Goal: Task Accomplishment & Management: Manage account settings

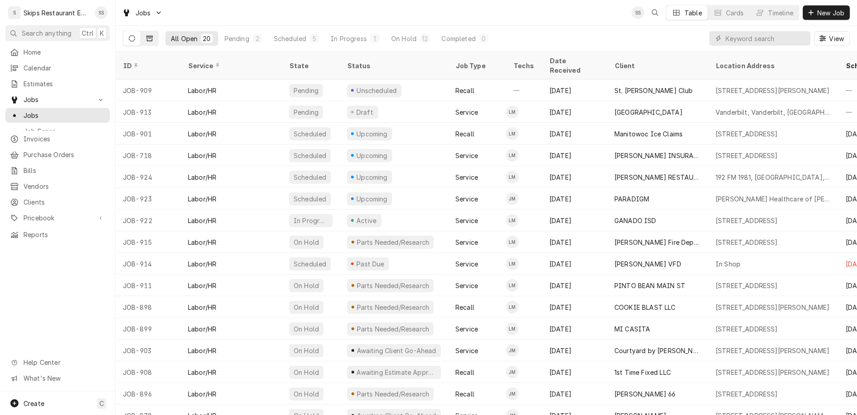
click at [146, 35] on icon "Dynamic Content Wrapper" at bounding box center [149, 38] width 6 height 6
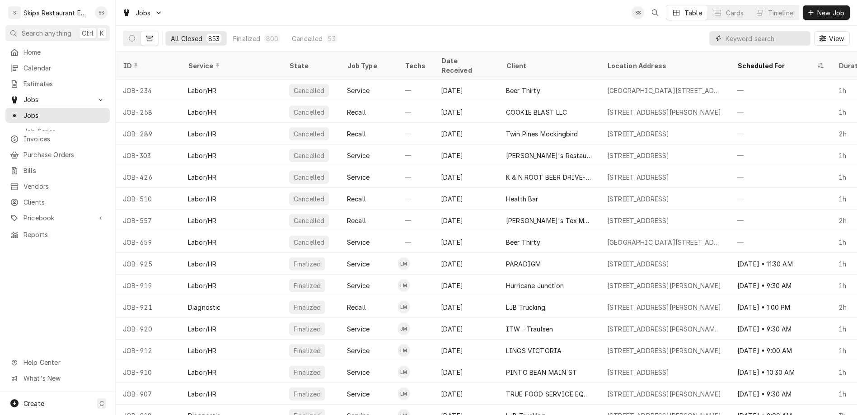
click at [779, 31] on input "Dynamic Content Wrapper" at bounding box center [765, 38] width 80 height 14
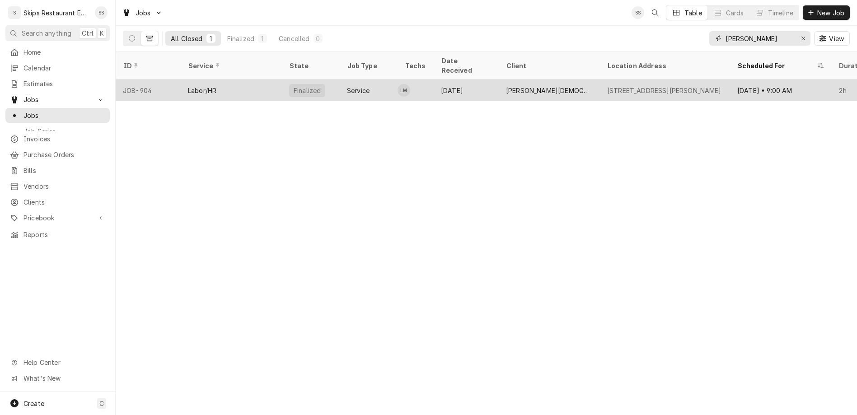
type input "john wesley"
click at [533, 86] on div "John Wesley United Methodist Church" at bounding box center [549, 90] width 87 height 9
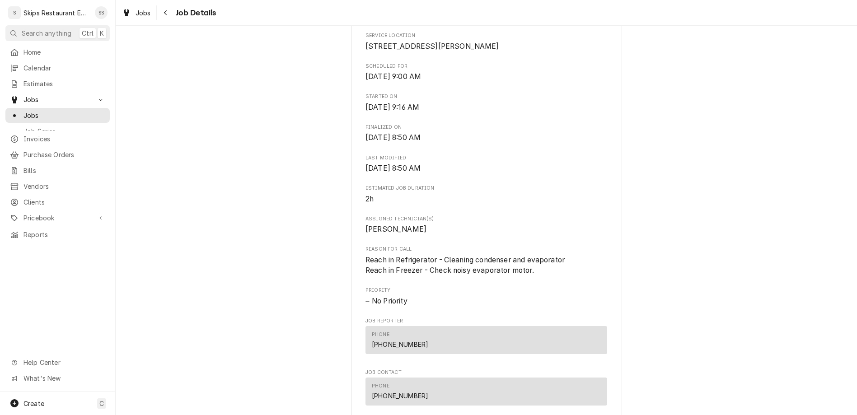
scroll to position [381, 0]
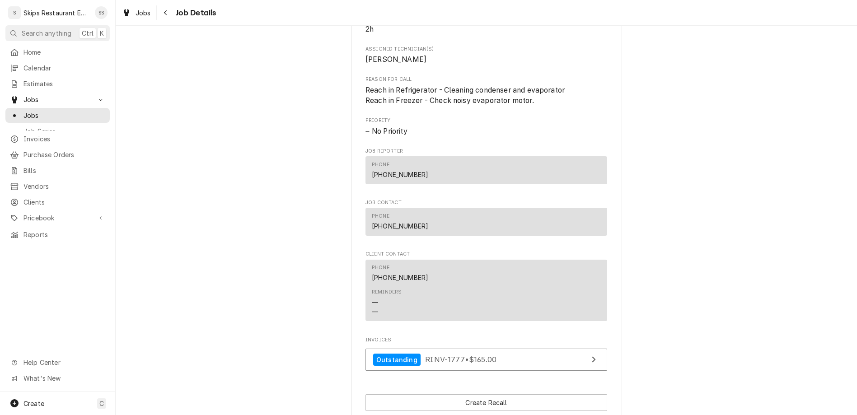
drag, startPoint x: 381, startPoint y: 336, endPoint x: 404, endPoint y: 337, distance: 22.6
copy span "8847034"
click at [23, 111] on span "Jobs" at bounding box center [64, 115] width 82 height 9
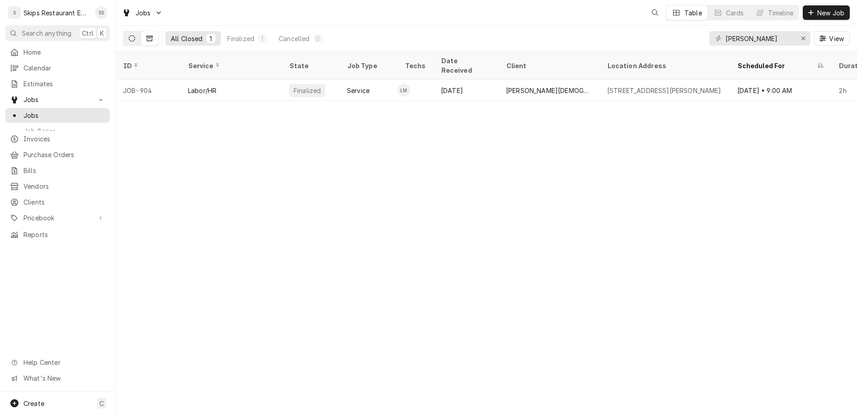
click at [123, 31] on button "Dynamic Content Wrapper" at bounding box center [131, 38] width 17 height 14
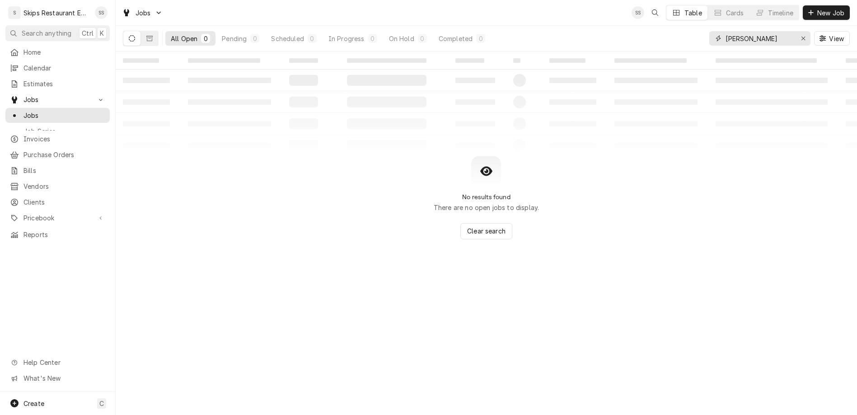
drag, startPoint x: 798, startPoint y: 28, endPoint x: 706, endPoint y: 30, distance: 92.2
click at [725, 31] on input "john wesley" at bounding box center [759, 38] width 68 height 14
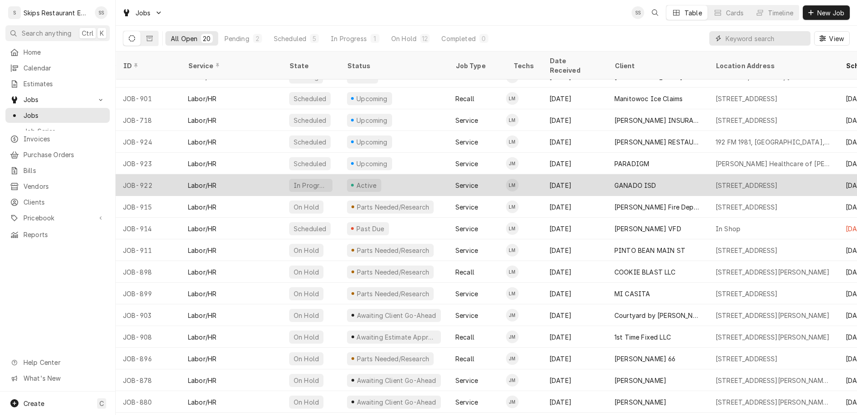
scroll to position [78, 0]
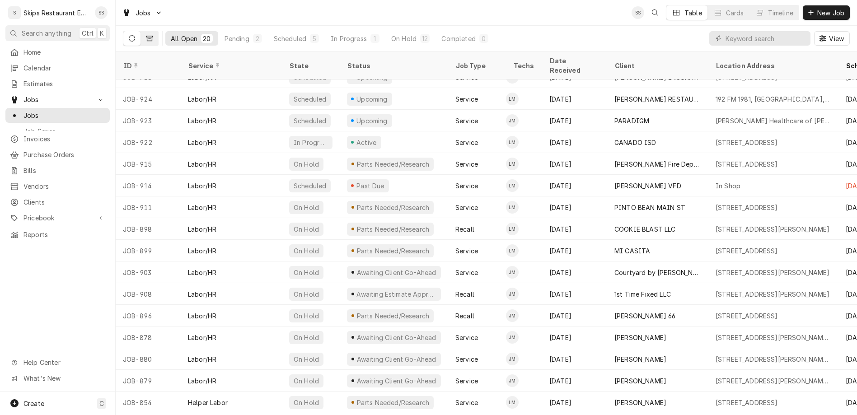
click at [141, 32] on button "Dynamic Content Wrapper" at bounding box center [149, 38] width 17 height 14
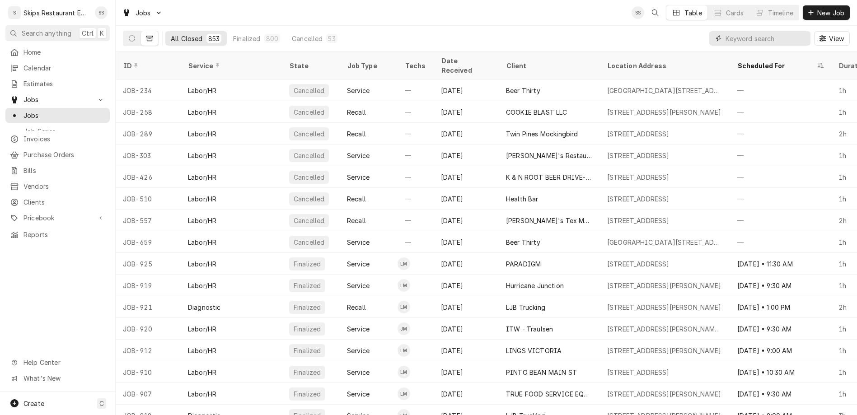
click at [775, 31] on input "Dynamic Content Wrapper" at bounding box center [765, 38] width 80 height 14
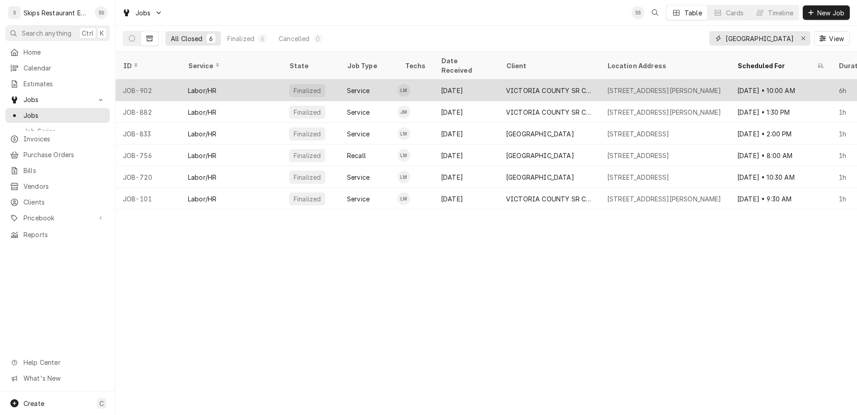
type input "[GEOGRAPHIC_DATA]"
click at [347, 86] on div "Service" at bounding box center [358, 90] width 23 height 9
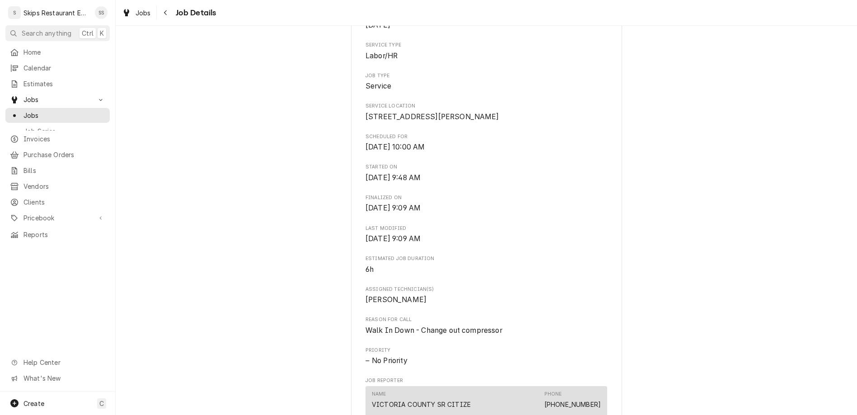
scroll to position [271, 0]
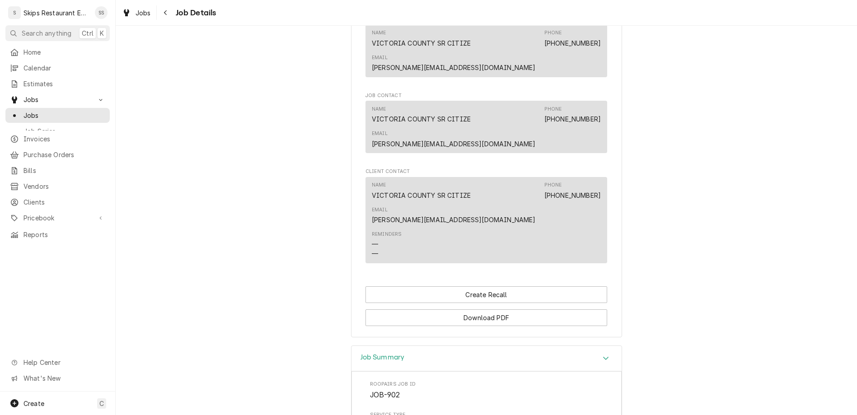
scroll to position [443, 0]
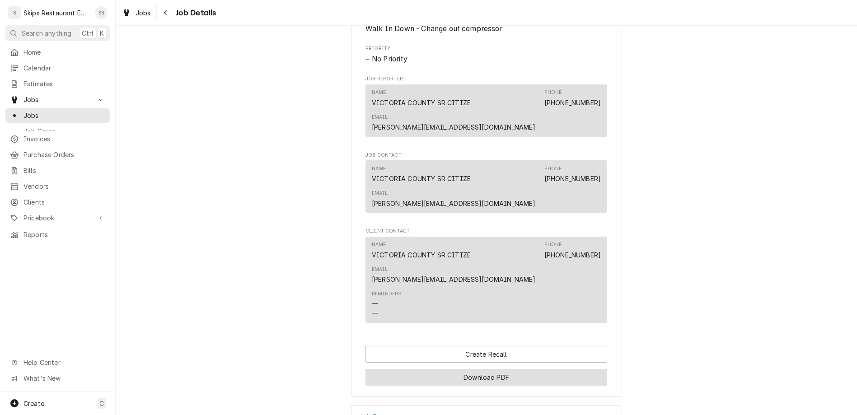
click at [464, 369] on button "Download PDF" at bounding box center [486, 377] width 242 height 17
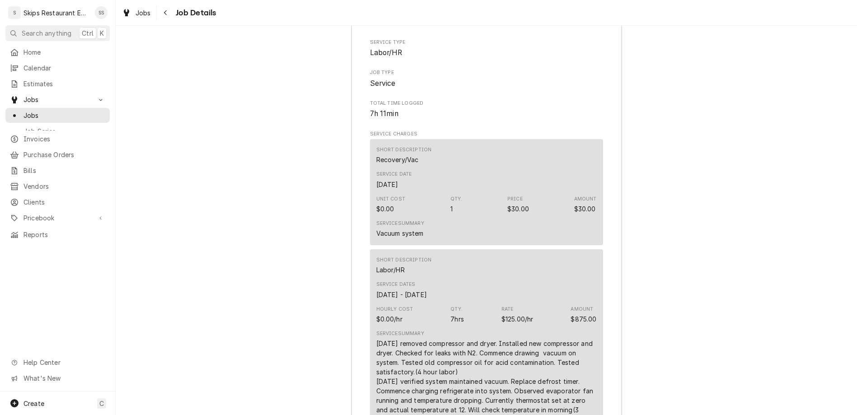
scroll to position [865, 0]
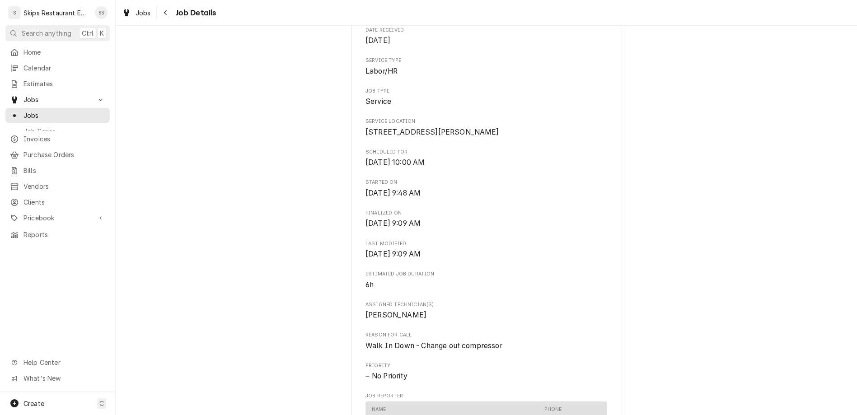
scroll to position [0, 0]
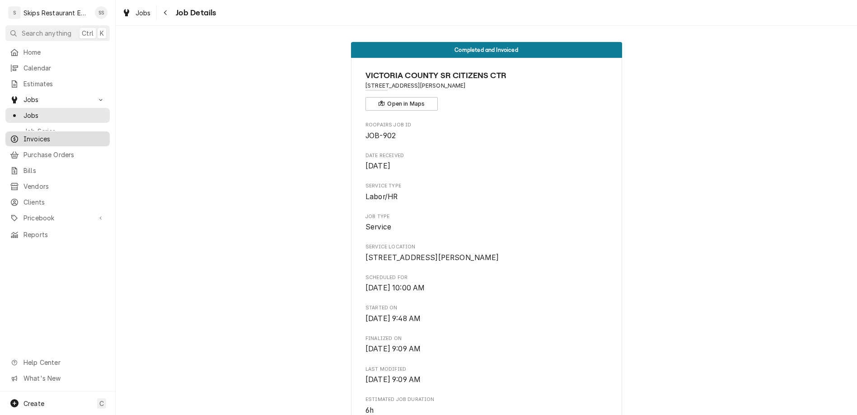
click at [29, 134] on span "Invoices" at bounding box center [64, 138] width 82 height 9
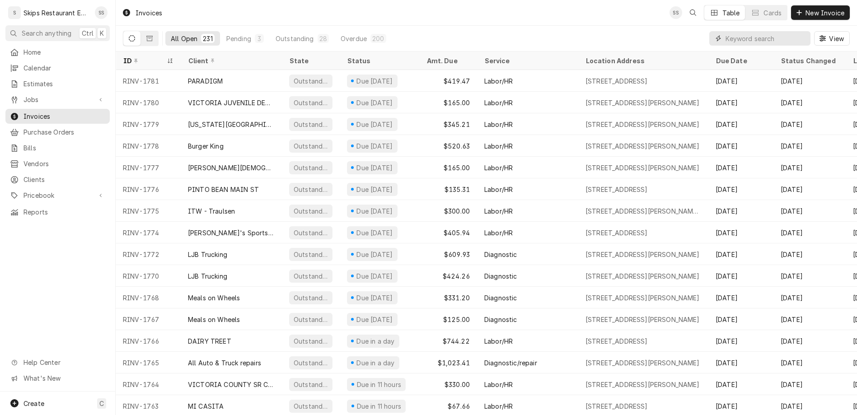
click at [767, 31] on input "Dynamic Content Wrapper" at bounding box center [765, 38] width 80 height 14
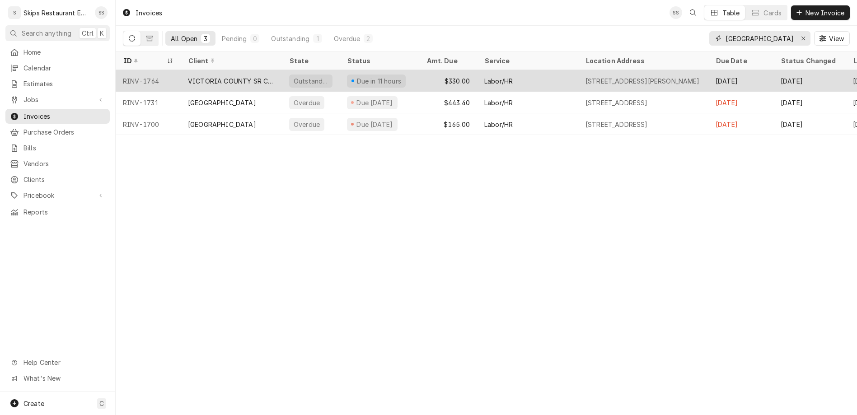
type input "[GEOGRAPHIC_DATA]"
click at [219, 76] on div "VICTORIA COUNTY SR CITIZENS CTR" at bounding box center [231, 80] width 87 height 9
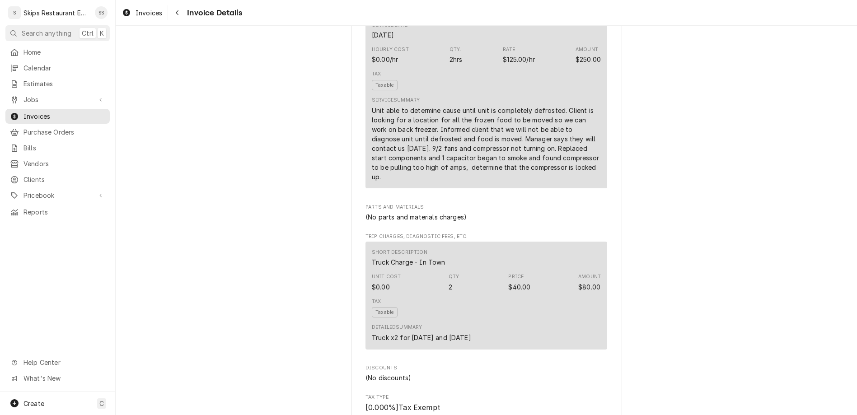
scroll to position [601, 0]
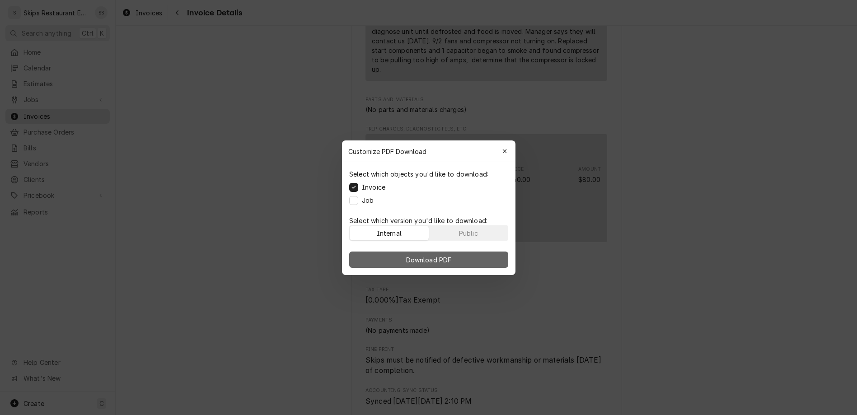
click at [426, 255] on span "Download PDF" at bounding box center [428, 259] width 49 height 9
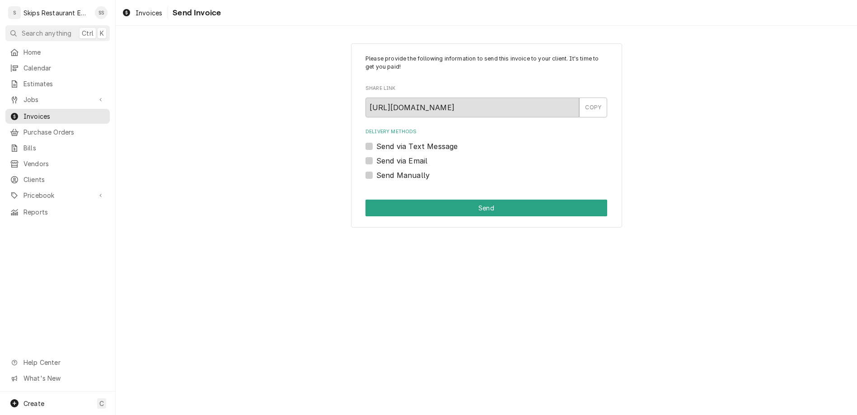
click at [385, 170] on label "Send Manually" at bounding box center [402, 175] width 53 height 11
click at [385, 170] on input "Send Manually" at bounding box center [497, 180] width 242 height 20
checkbox input "true"
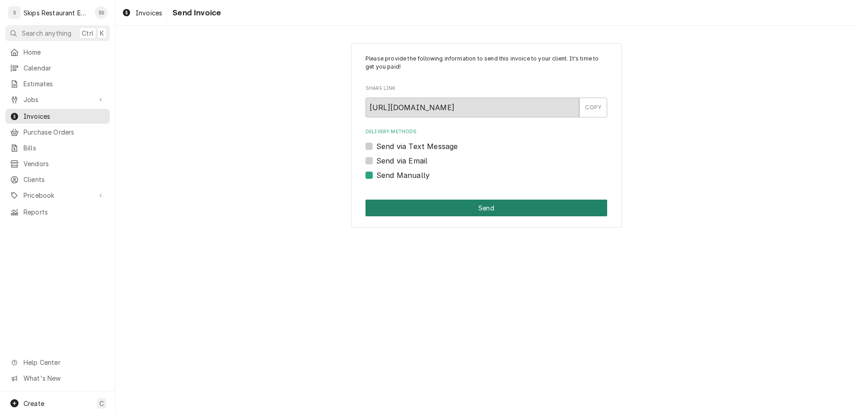
click at [455, 200] on button "Send" at bounding box center [486, 208] width 242 height 17
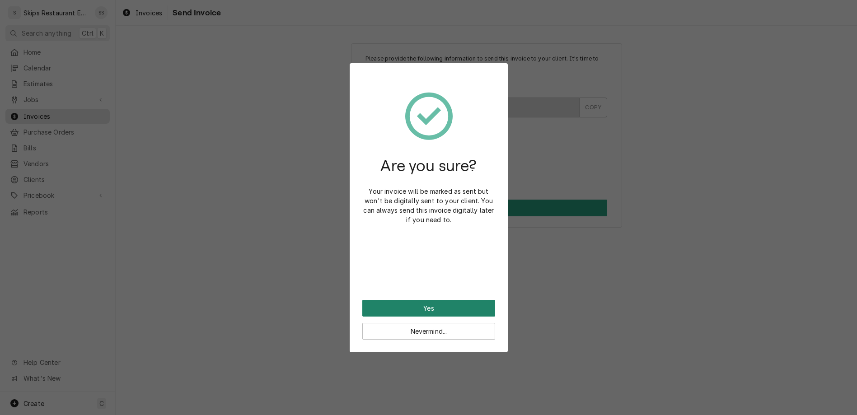
click at [413, 300] on button "Yes" at bounding box center [428, 308] width 133 height 17
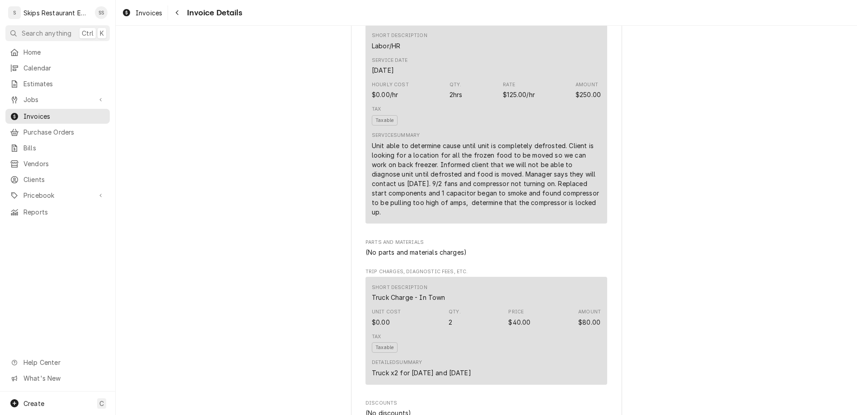
scroll to position [601, 0]
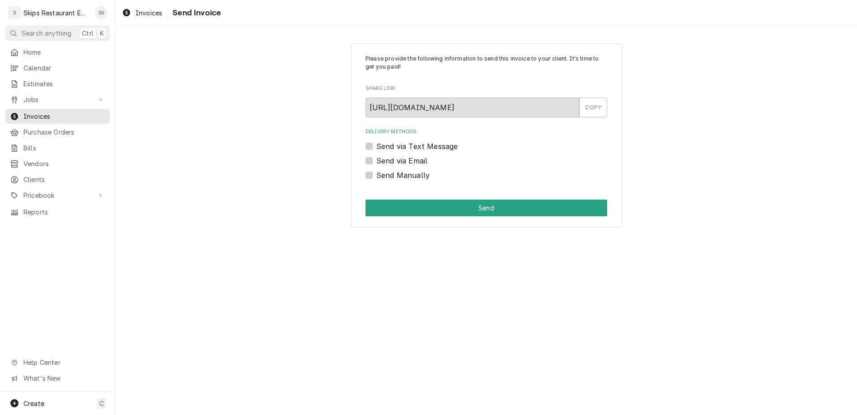
click at [382, 170] on label "Send Manually" at bounding box center [402, 175] width 53 height 11
click at [382, 170] on input "Send Manually" at bounding box center [497, 180] width 242 height 20
checkbox input "true"
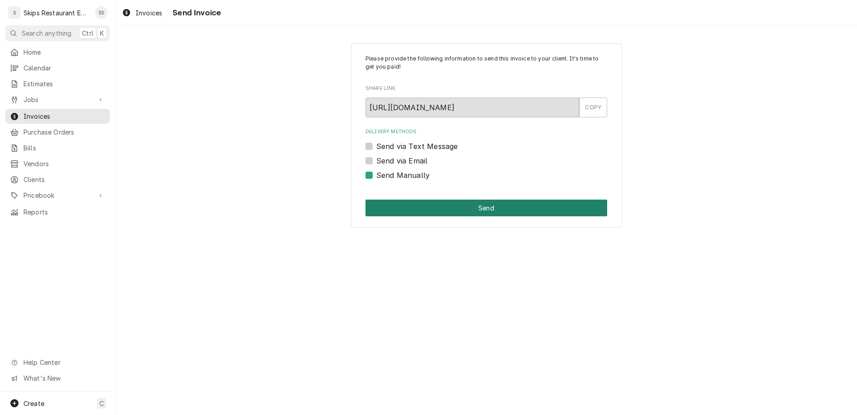
click at [414, 200] on button "Send" at bounding box center [486, 208] width 242 height 17
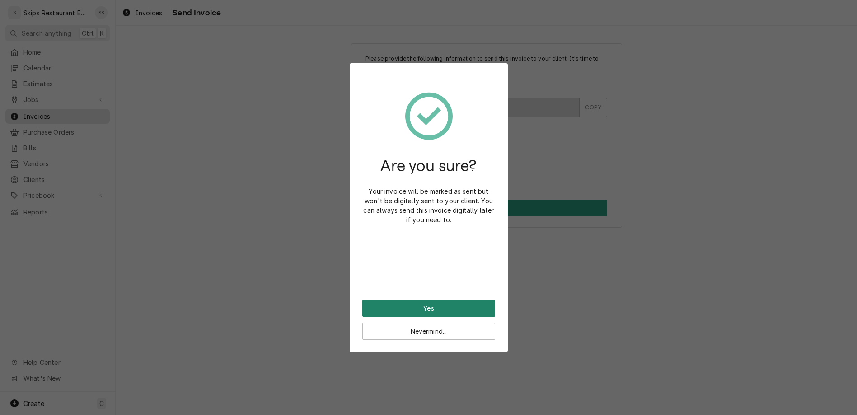
click at [424, 300] on button "Yes" at bounding box center [428, 308] width 133 height 17
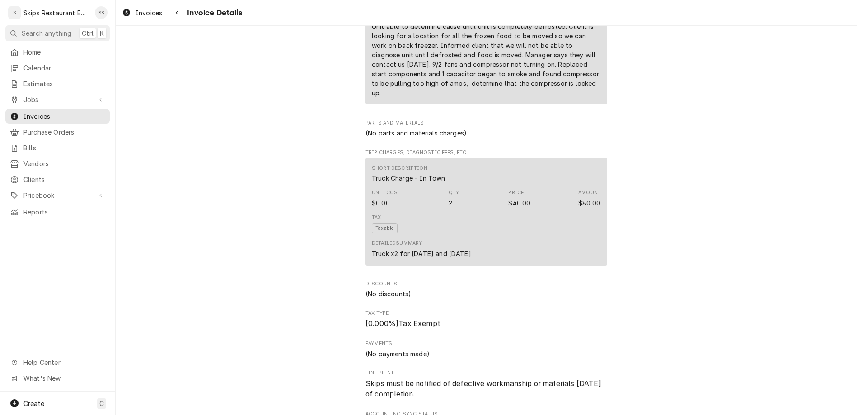
scroll to position [601, 0]
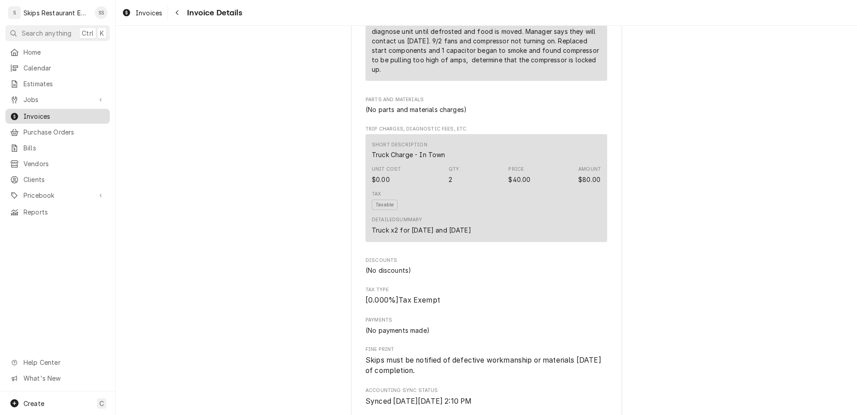
click at [24, 112] on span "Invoices" at bounding box center [64, 116] width 82 height 9
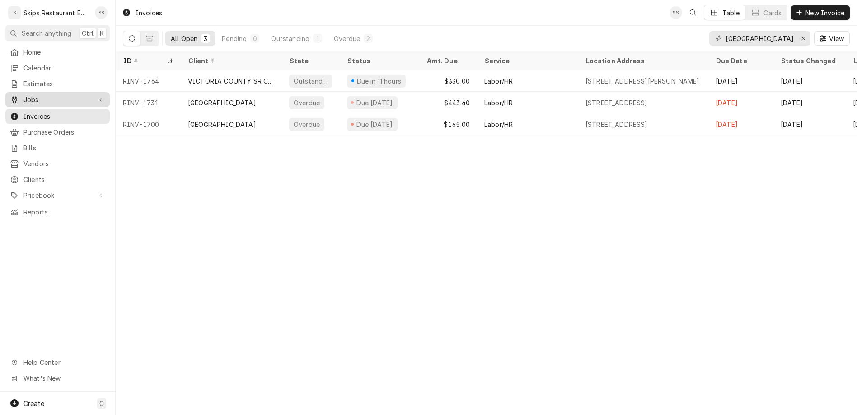
click at [32, 95] on span "Jobs" at bounding box center [57, 99] width 68 height 9
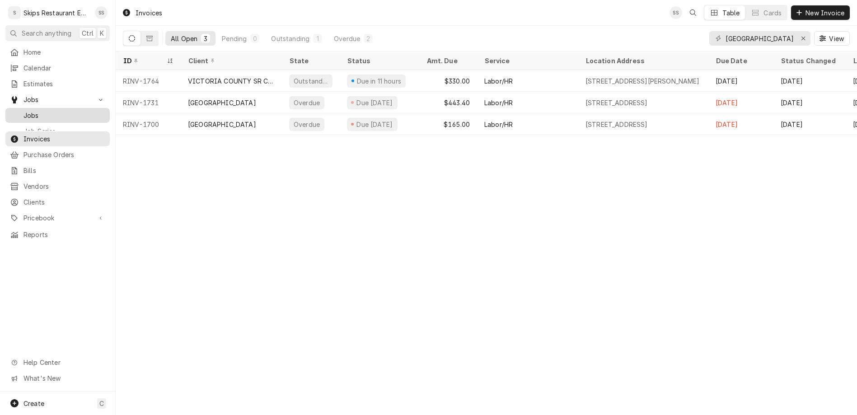
click at [30, 111] on span "Jobs" at bounding box center [64, 115] width 82 height 9
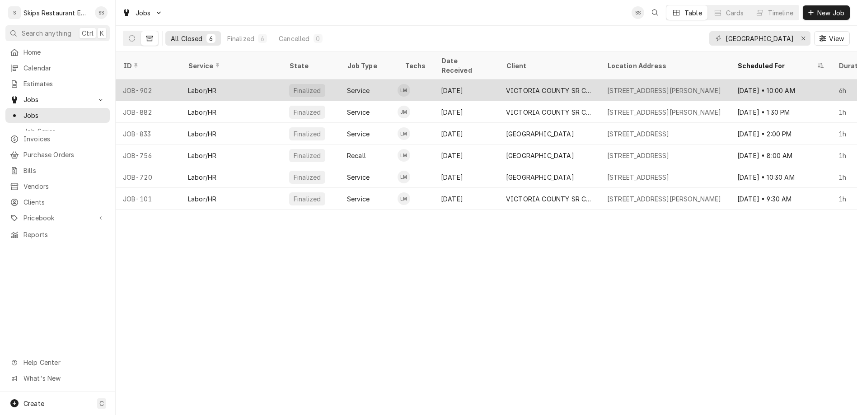
click at [506, 86] on div "VICTORIA COUNTY SR CITIZENS CTR" at bounding box center [549, 90] width 87 height 9
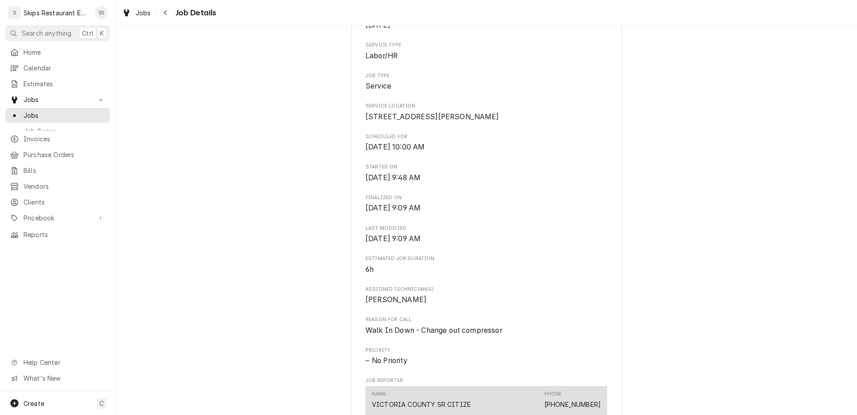
scroll to position [271, 0]
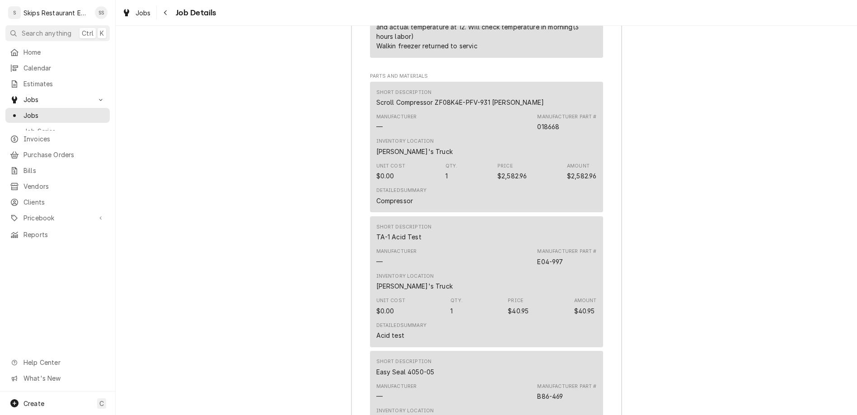
scroll to position [1358, 0]
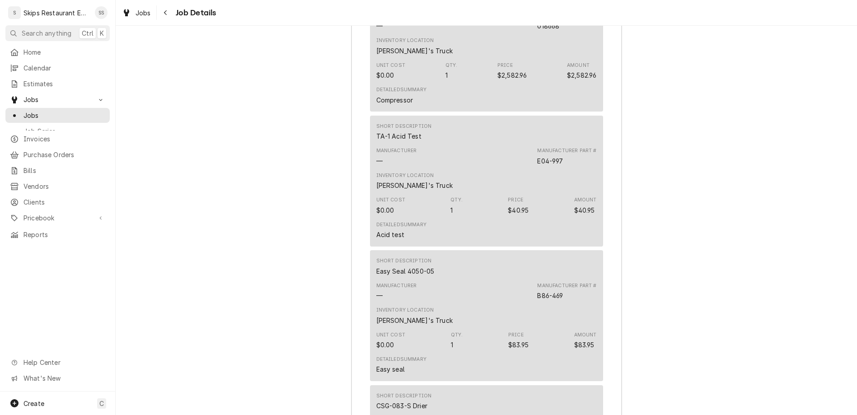
click at [142, 115] on div "Job Summary Roopairs Job ID JOB-902 Service Type Labor/HR Job Type Service Tota…" at bounding box center [486, 235] width 741 height 1492
